Goal: Task Accomplishment & Management: Manage account settings

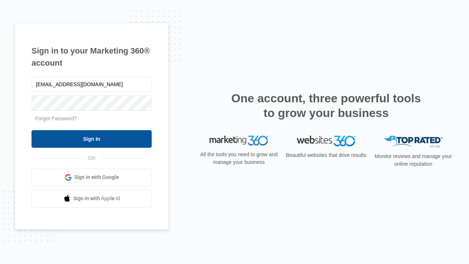
click at [92, 138] on input "Sign In" at bounding box center [92, 139] width 120 height 18
